Goal: Task Accomplishment & Management: Complete application form

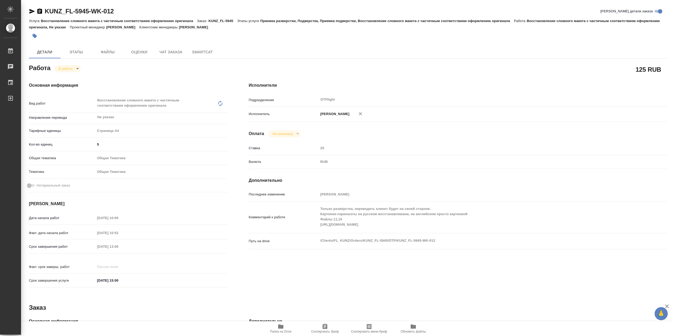
click at [73, 68] on body "🙏 .cls-1 fill:#fff; AWATERA Сархатов [PERSON_NAME] Работы 0 Чаты График Выйти K…" at bounding box center [336, 168] width 673 height 336
click at [74, 79] on button "Выполнен" at bounding box center [68, 79] width 19 height 6
type textarea "x"
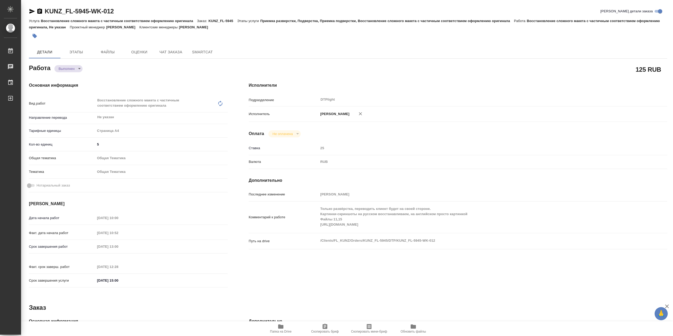
type textarea "x"
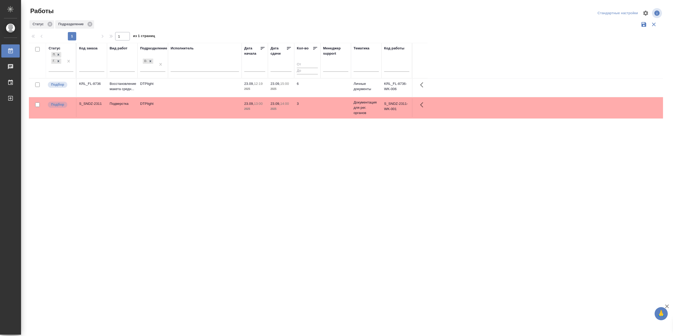
click at [206, 90] on td at bounding box center [205, 88] width 74 height 18
drag, startPoint x: 0, startPoint y: 0, endPoint x: 206, endPoint y: 90, distance: 225.1
click at [206, 90] on td at bounding box center [205, 88] width 74 height 18
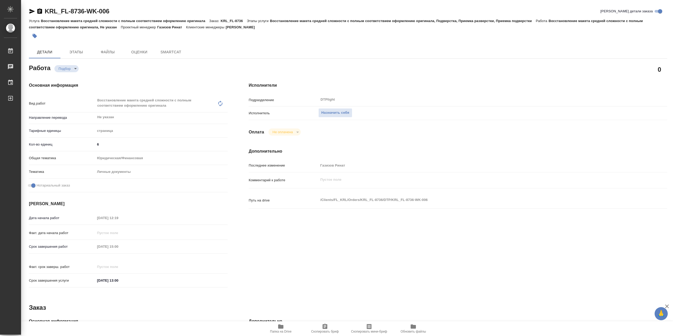
type textarea "x"
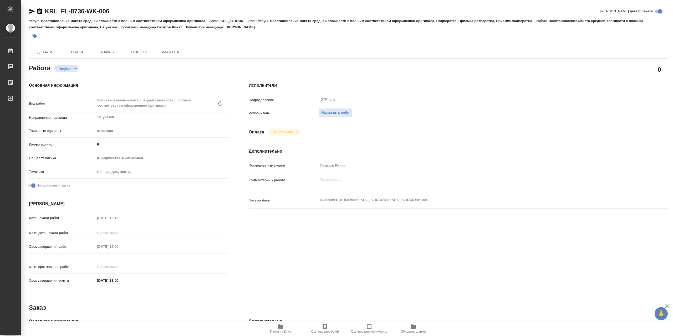
type textarea "x"
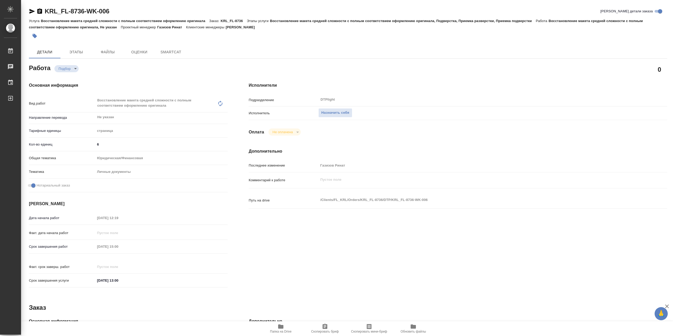
type textarea "x"
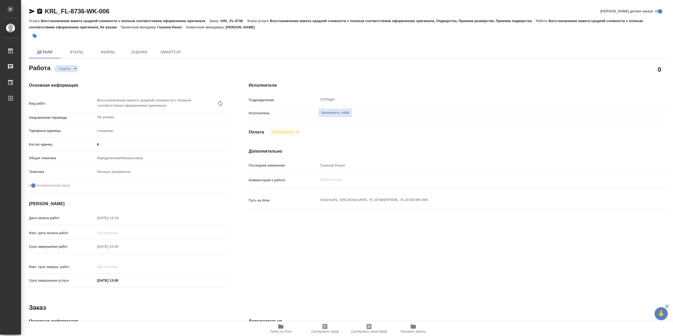
type textarea "x"
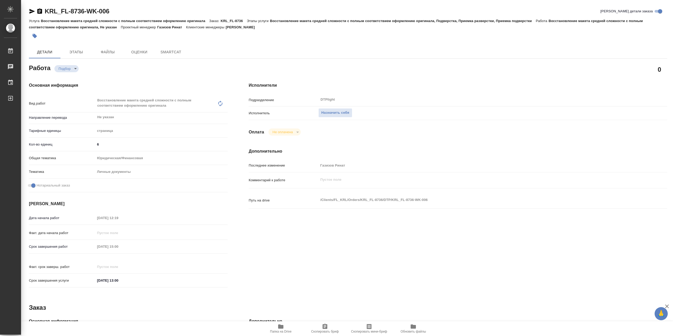
type textarea "x"
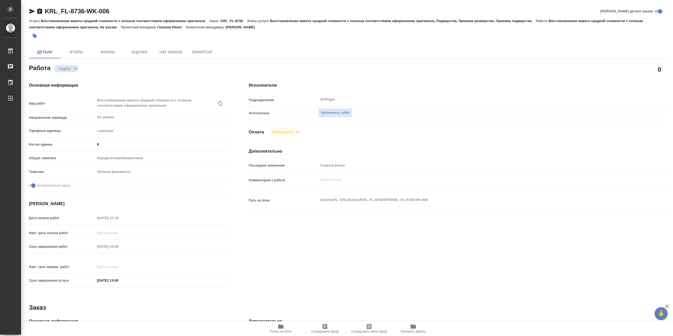
click at [278, 329] on icon "button" at bounding box center [281, 327] width 6 height 6
type textarea "x"
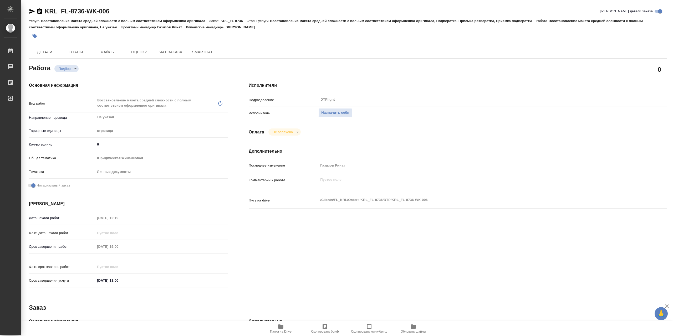
type textarea "x"
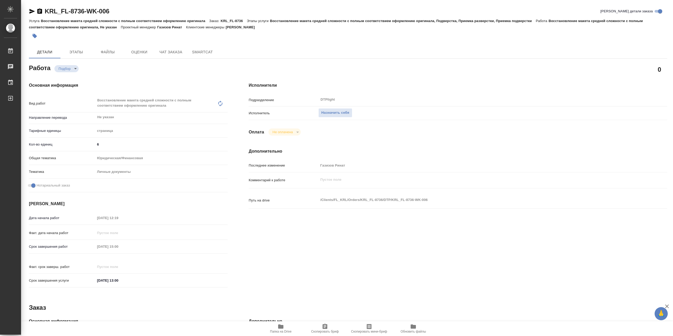
type textarea "x"
